Goal: Transaction & Acquisition: Purchase product/service

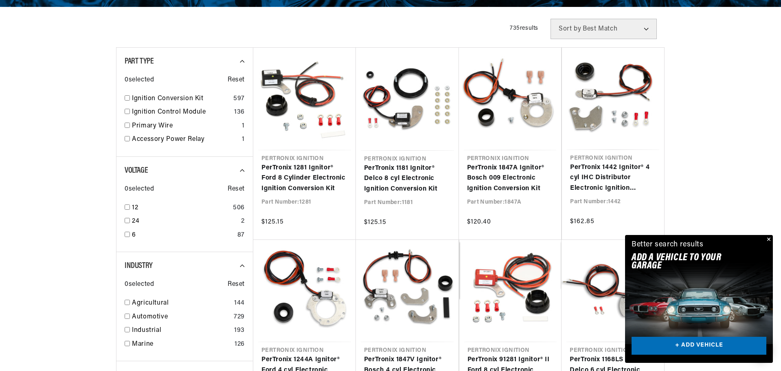
scroll to position [0, 304]
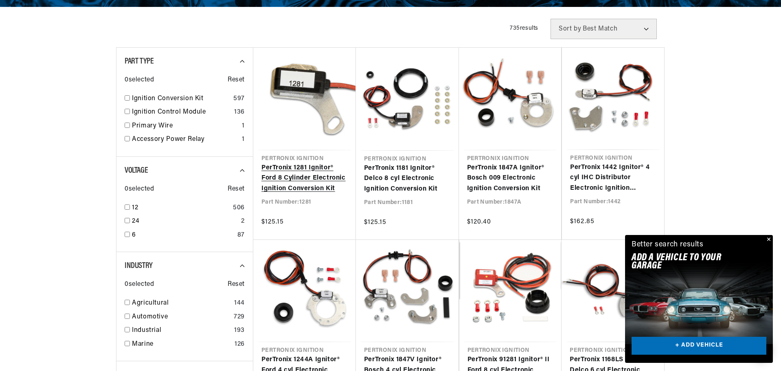
click at [294, 186] on link "PerTronix 1281 Ignitor® Ford 8 Cylinder Electronic Ignition Conversion Kit" at bounding box center [304, 178] width 86 height 31
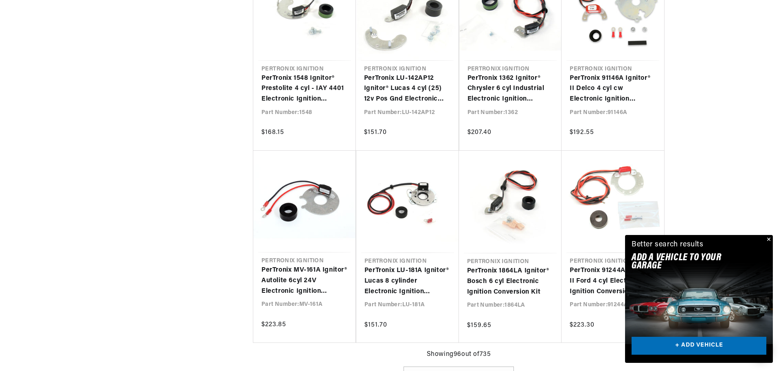
scroll to position [3929, 0]
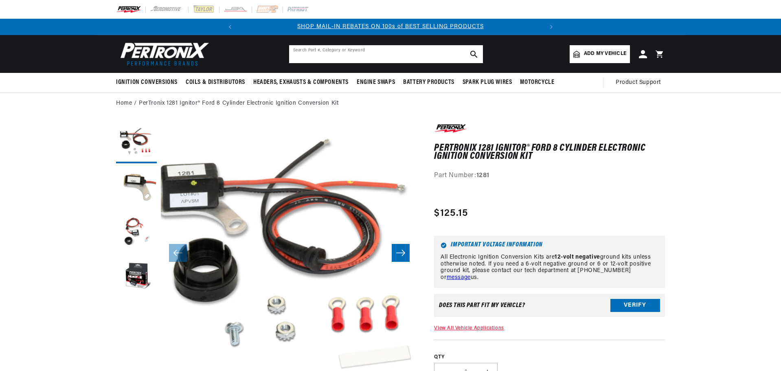
click at [319, 50] on input "text" at bounding box center [386, 54] width 194 height 18
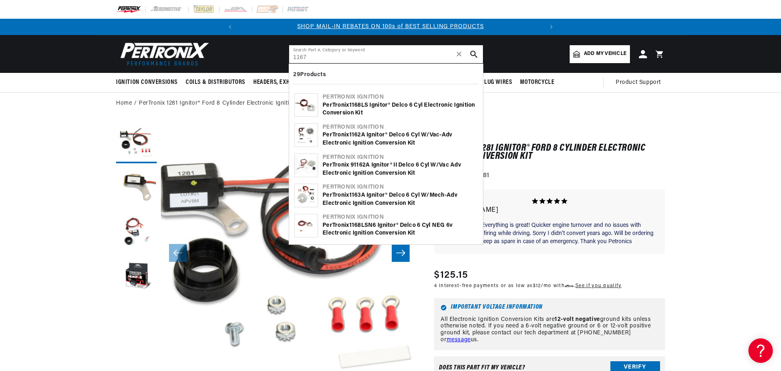
type input "1167"
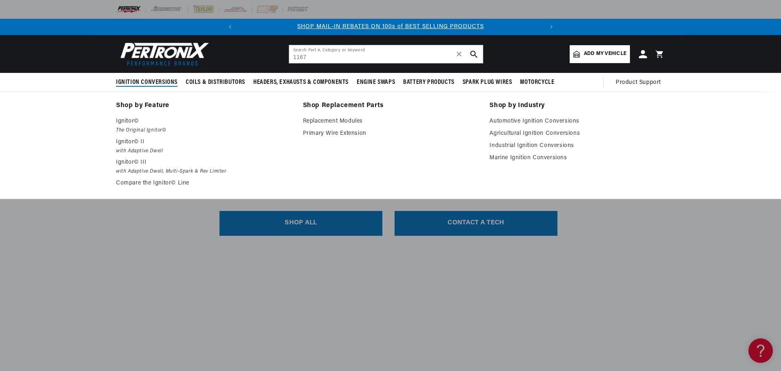
click at [154, 81] on span "Ignition Conversions" at bounding box center [146, 82] width 61 height 9
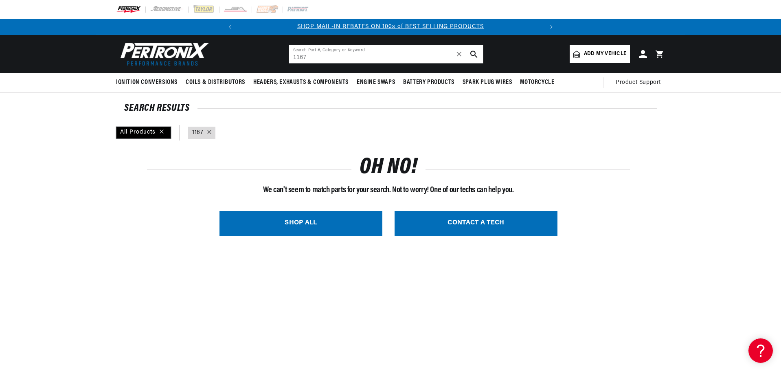
click at [120, 131] on div "All Products" at bounding box center [143, 133] width 55 height 12
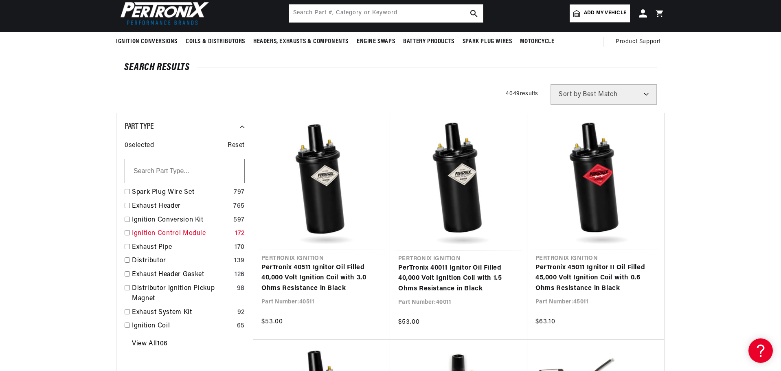
click at [155, 233] on link "Ignition Control Module" at bounding box center [182, 233] width 100 height 11
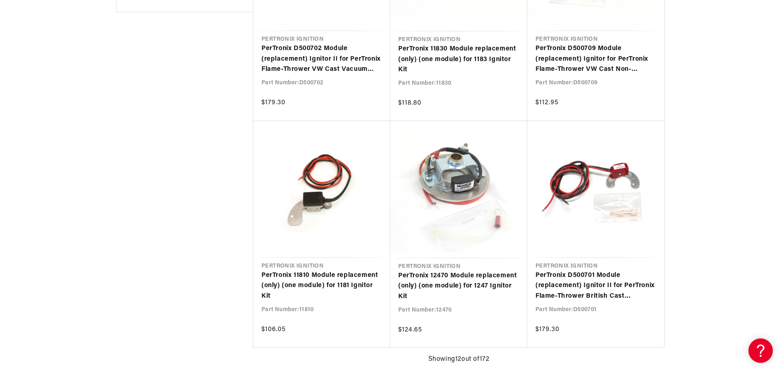
scroll to position [0, 304]
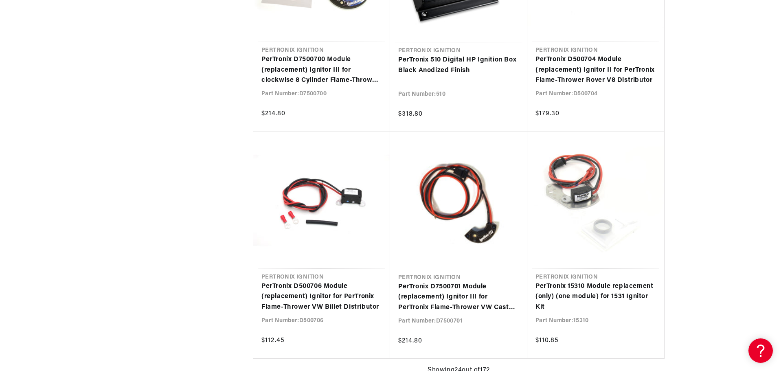
scroll to position [0, 304]
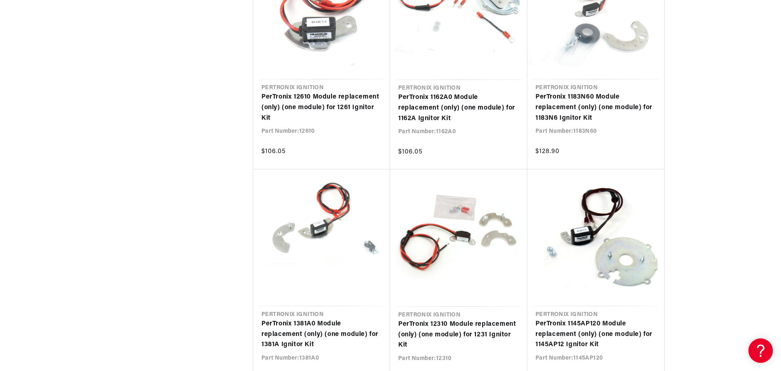
scroll to position [2239, 0]
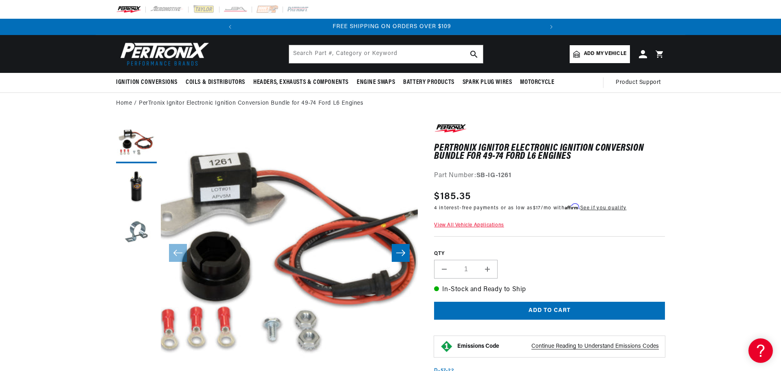
scroll to position [0, 304]
click at [581, 53] on link "Add my vehicle" at bounding box center [600, 54] width 60 height 18
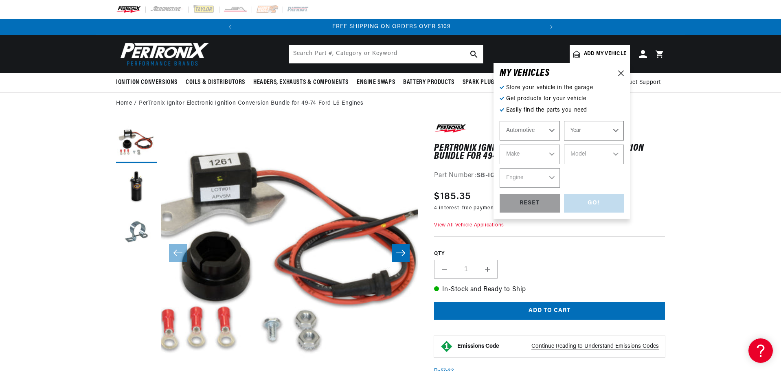
scroll to position [0, 39]
click at [520, 133] on select "Automotive Agricultural Industrial Marine Motorcycle" at bounding box center [530, 131] width 60 height 20
click at [500, 121] on select "Automotive Agricultural Industrial Marine Motorcycle" at bounding box center [530, 131] width 60 height 20
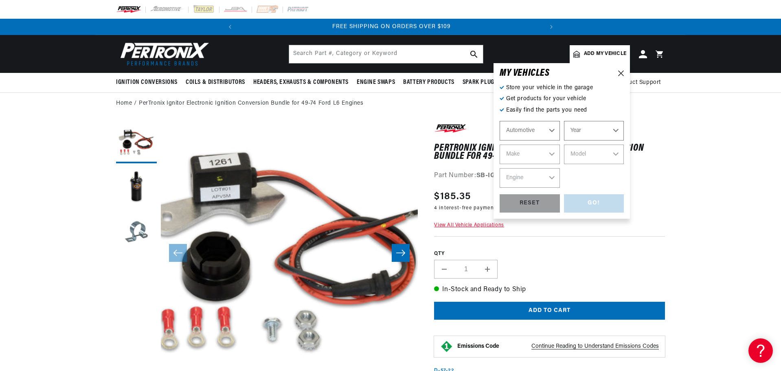
click at [585, 127] on select "Year 2022 2021 2020 2019 2018 2017 2016 2015 2014 2013 2012 2011 2010 2009 2008…" at bounding box center [594, 131] width 60 height 20
select select "1951"
click at [564, 121] on select "Year 2022 2021 2020 2019 2018 2017 2016 2015 2014 2013 2012 2011 2010 2009 2008…" at bounding box center [594, 131] width 60 height 20
click at [522, 133] on select "Automotive Agricultural Industrial Marine Motorcycle" at bounding box center [530, 131] width 60 height 20
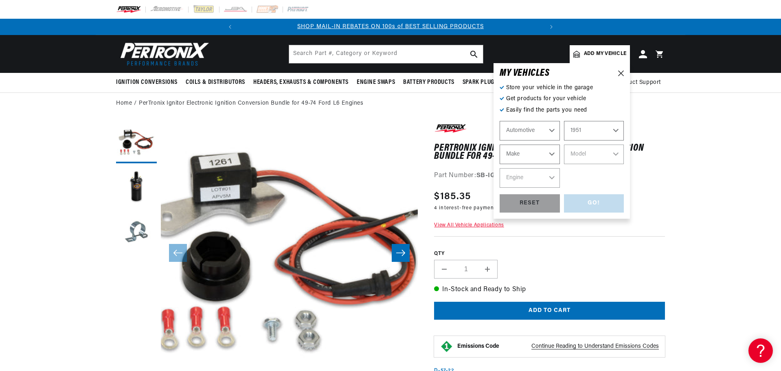
click at [522, 133] on select "Automotive Agricultural Industrial Marine Motorcycle" at bounding box center [530, 131] width 60 height 20
click at [522, 158] on select "Make Aston Martin Austin Buick Cadillac Chevrolet Chrysler Citroen Crosley Ford…" at bounding box center [530, 155] width 60 height 20
click at [510, 145] on select "Make Aston Martin Austin Buick Cadillac Chevrolet Chrysler Citroen Crosley Ford…" at bounding box center [530, 155] width 60 height 20
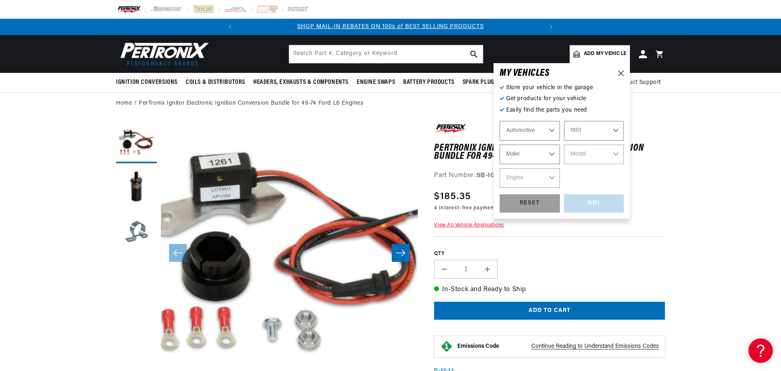
click at [577, 130] on select "2022 2021 2020 2019 2018 2017 2016 2015 2014 2013 2012 2011 2010 2009 2008 2007…" at bounding box center [594, 131] width 60 height 20
click at [586, 131] on select "2022 2021 2020 2019 2018 2017 2016 2015 2014 2013 2012 2011 2010 2009 2008 2007…" at bounding box center [594, 131] width 60 height 20
click at [564, 121] on select "2022 2021 2020 2019 2018 2017 2016 2015 2014 2013 2012 2011 2010 2009 2008 2007…" at bounding box center [594, 131] width 60 height 20
select select "1960"
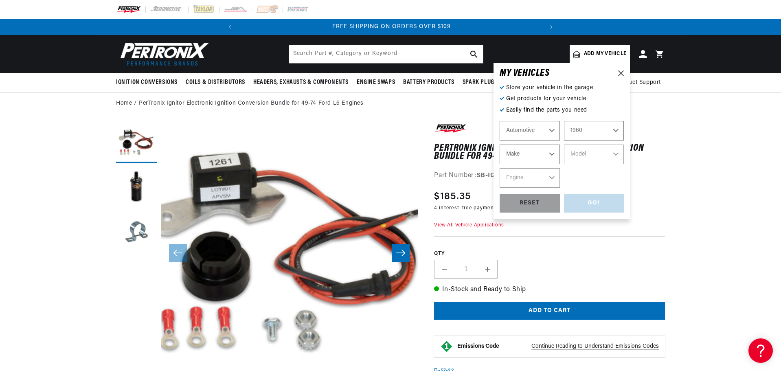
click at [537, 155] on select "Make Alfa Romeo American Motors Aston Martin Austin Austin Healey Buick Cadilla…" at bounding box center [530, 155] width 60 height 20
select select "American-Motors"
click at [500, 145] on select "Make Alfa Romeo American Motors Aston Martin Austin Austin Healey Buick Cadilla…" at bounding box center [530, 155] width 60 height 20
select select "American-Motors"
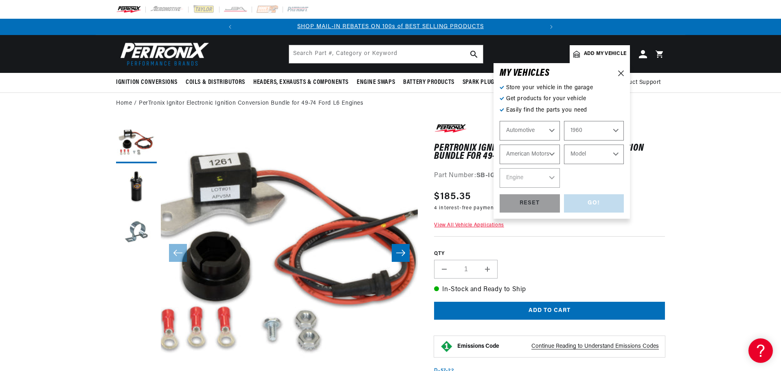
click at [576, 153] on select "Model Ambassador American Rambler Rebel" at bounding box center [594, 155] width 60 height 20
select select "Rambler"
click at [564, 145] on select "Model Ambassador American Rambler Rebel" at bounding box center [594, 155] width 60 height 20
select select "Rambler"
click at [519, 173] on select "Engine 3.2L" at bounding box center [530, 178] width 60 height 20
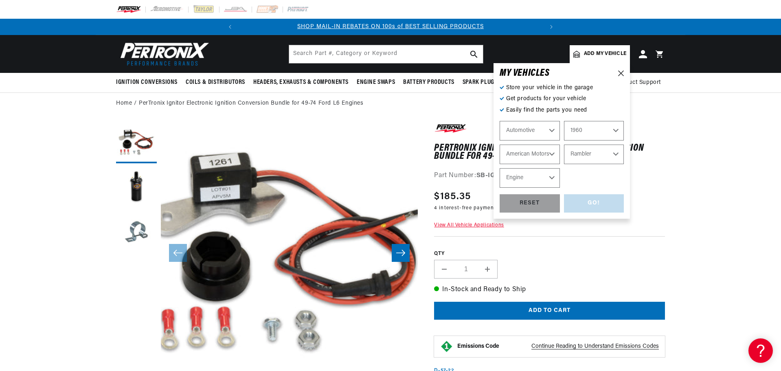
select select "3.2L"
click at [500, 168] on select "Engine 3.2L" at bounding box center [530, 178] width 60 height 20
select select "3.2L"
click at [597, 204] on div "GO!" at bounding box center [594, 203] width 60 height 18
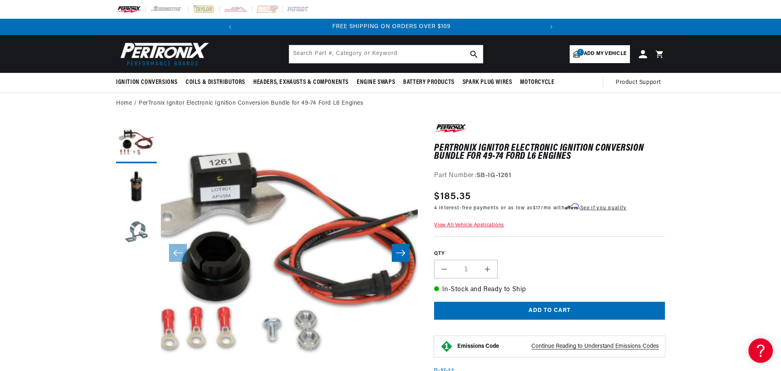
scroll to position [0, 173]
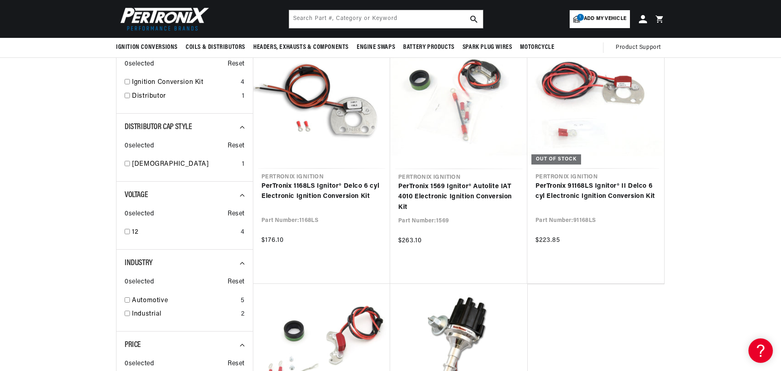
scroll to position [0, 304]
